Goal: Task Accomplishment & Management: Use online tool/utility

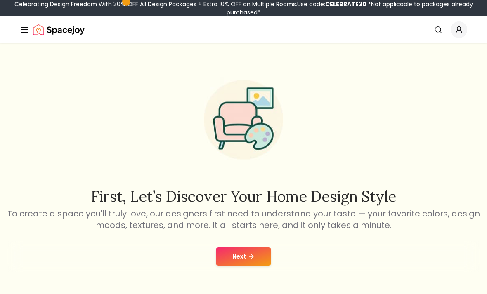
click at [220, 254] on button "Next" at bounding box center [243, 256] width 55 height 18
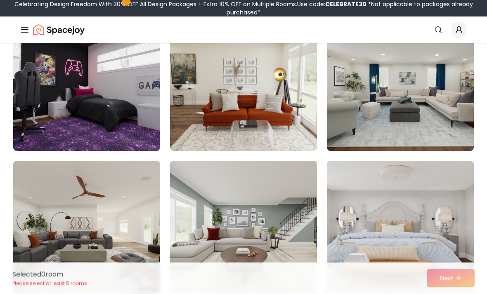
scroll to position [434, 0]
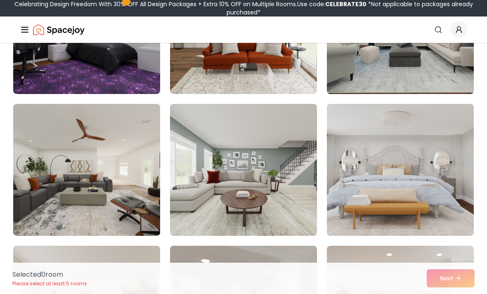
click at [365, 87] on img at bounding box center [400, 28] width 154 height 139
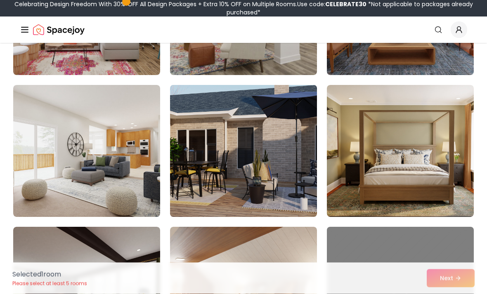
scroll to position [737, 0]
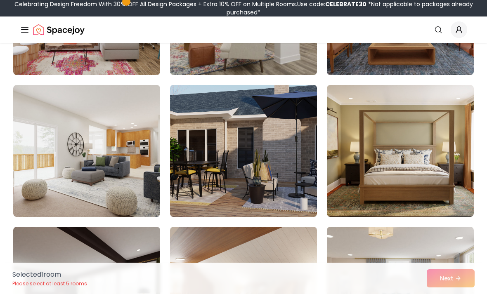
click at [232, 167] on img at bounding box center [243, 151] width 154 height 139
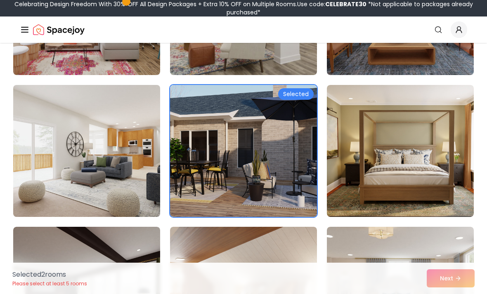
click at [145, 168] on img at bounding box center [86, 151] width 154 height 139
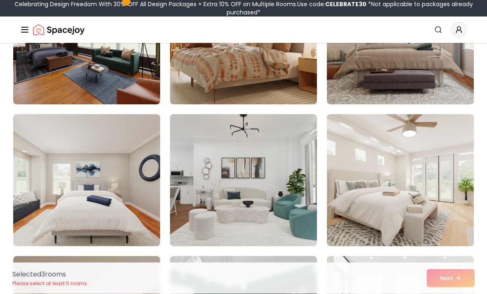
scroll to position [991, 0]
click at [407, 202] on img at bounding box center [400, 180] width 154 height 139
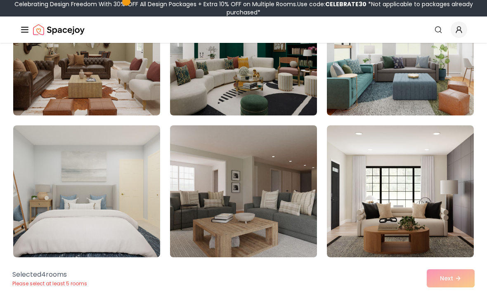
scroll to position [1264, 0]
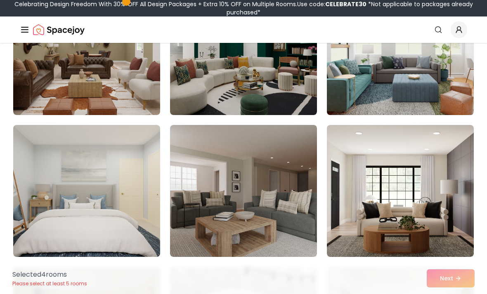
click at [425, 59] on img at bounding box center [400, 49] width 154 height 139
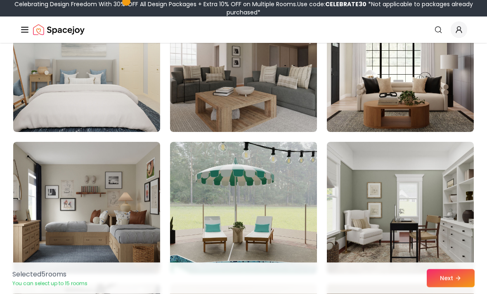
scroll to position [1389, 0]
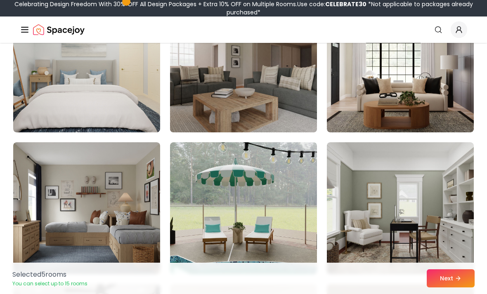
click at [293, 113] on img at bounding box center [243, 66] width 154 height 139
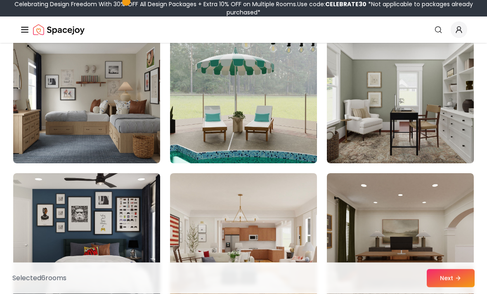
scroll to position [1499, 0]
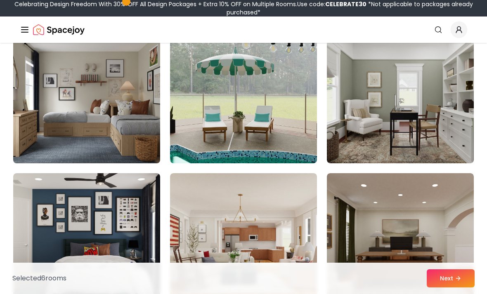
click at [133, 139] on img at bounding box center [86, 97] width 154 height 139
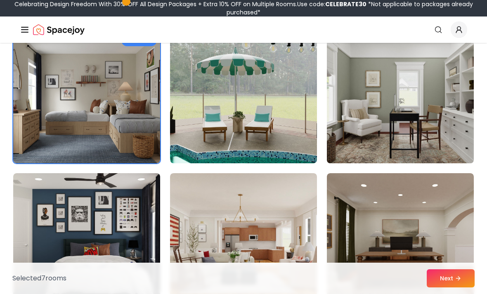
click at [433, 137] on img at bounding box center [400, 97] width 154 height 139
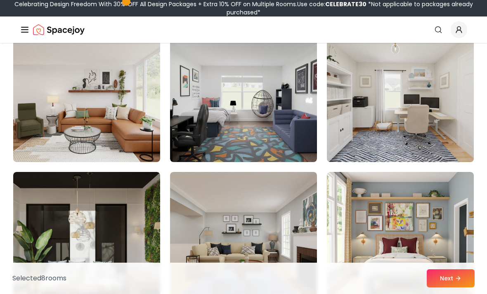
click at [431, 131] on img at bounding box center [400, 96] width 154 height 139
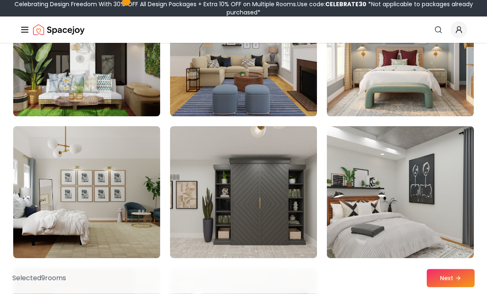
scroll to position [2121, 0]
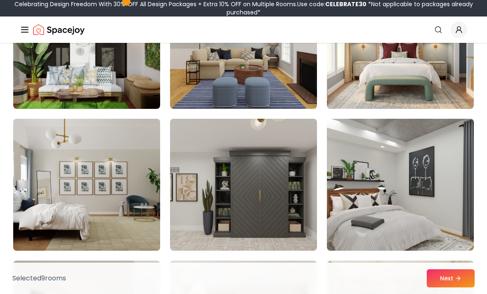
click at [113, 200] on img at bounding box center [86, 184] width 154 height 139
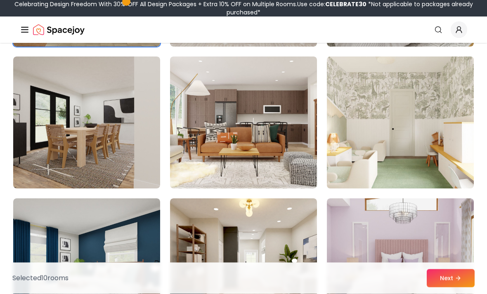
scroll to position [2326, 0]
click at [400, 164] on img at bounding box center [400, 122] width 154 height 139
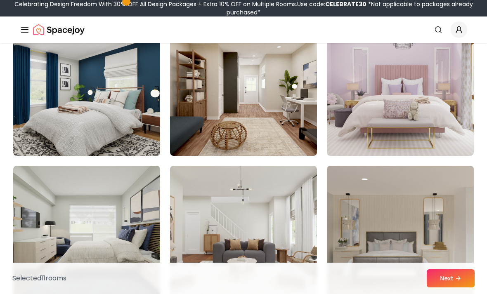
scroll to position [2500, 0]
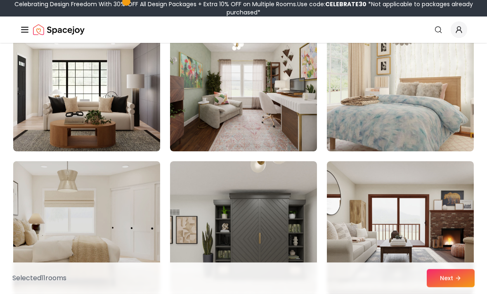
click at [133, 273] on img at bounding box center [86, 227] width 154 height 139
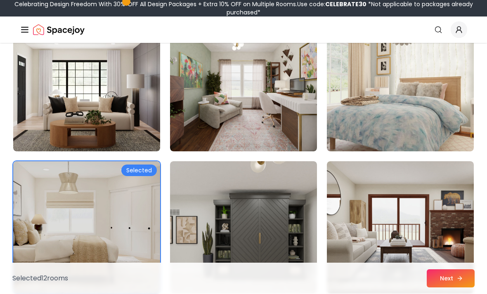
click at [453, 287] on button "Next" at bounding box center [450, 278] width 48 height 18
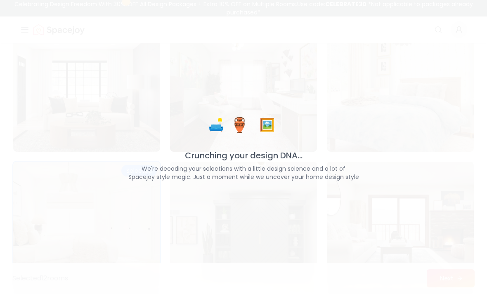
scroll to position [3666, 0]
